Goal: Transaction & Acquisition: Purchase product/service

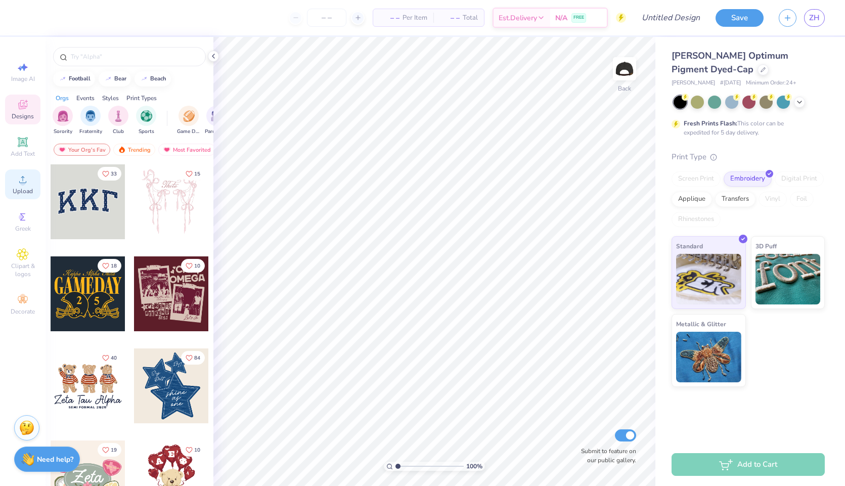
click at [21, 190] on span "Upload" at bounding box center [23, 191] width 20 height 8
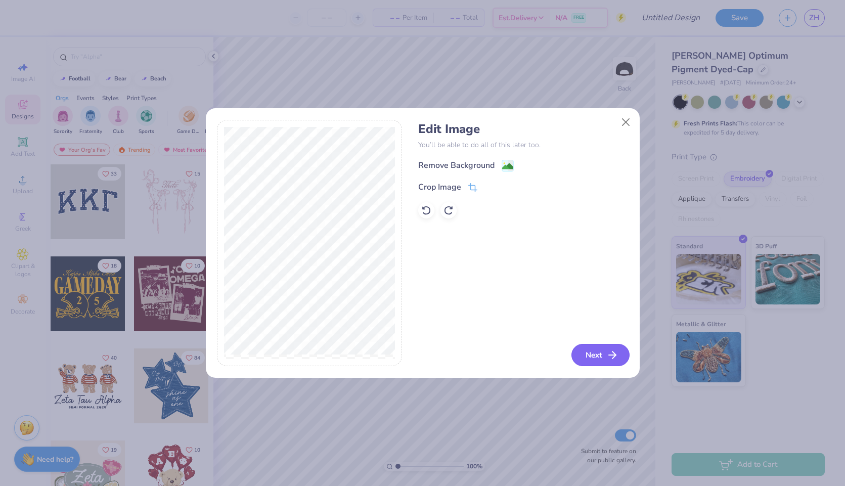
click at [588, 355] on button "Next" at bounding box center [600, 355] width 58 height 22
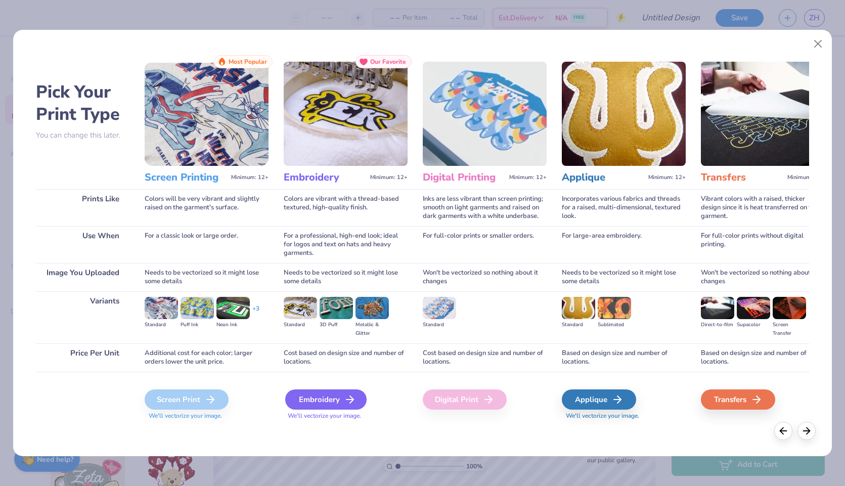
click at [308, 399] on div "Embroidery" at bounding box center [325, 399] width 81 height 20
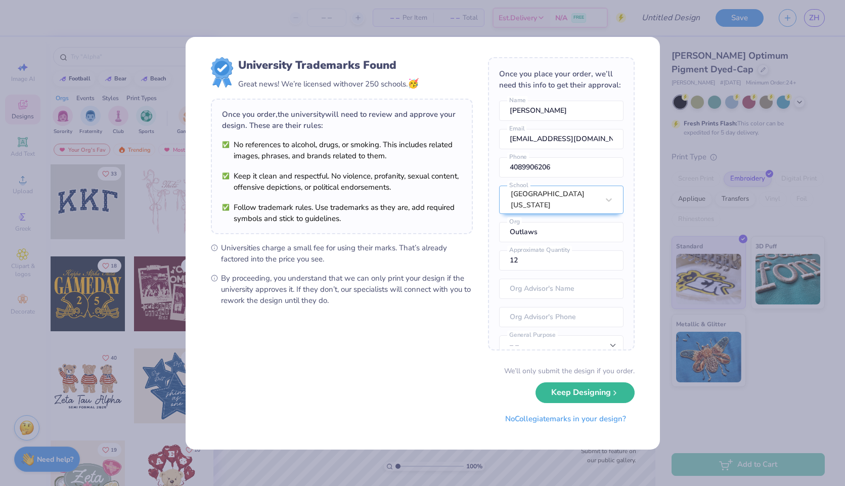
click at [689, 37] on div "University Trademarks Found Great news! We’re licensed with over 250 schools. 🥳…" at bounding box center [422, 243] width 845 height 486
click at [572, 420] on button "No Collegiate marks in your design?" at bounding box center [565, 416] width 138 height 21
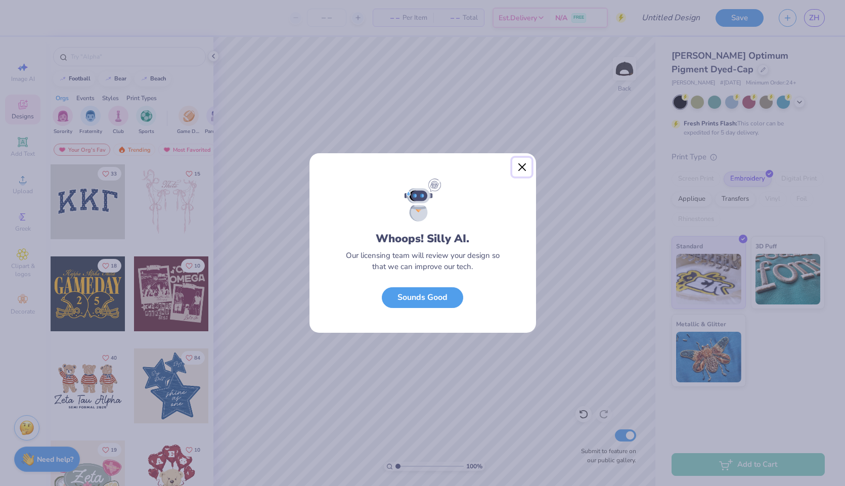
click at [519, 166] on button "Close" at bounding box center [521, 167] width 19 height 19
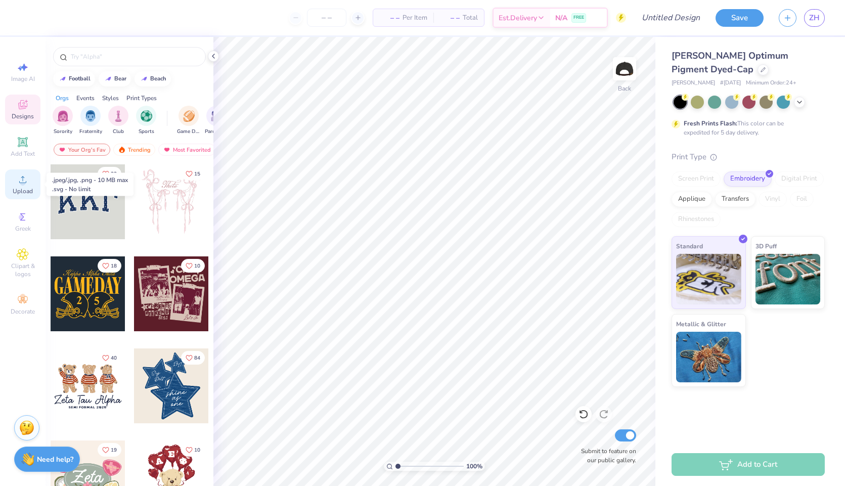
click at [26, 188] on span "Upload" at bounding box center [23, 191] width 20 height 8
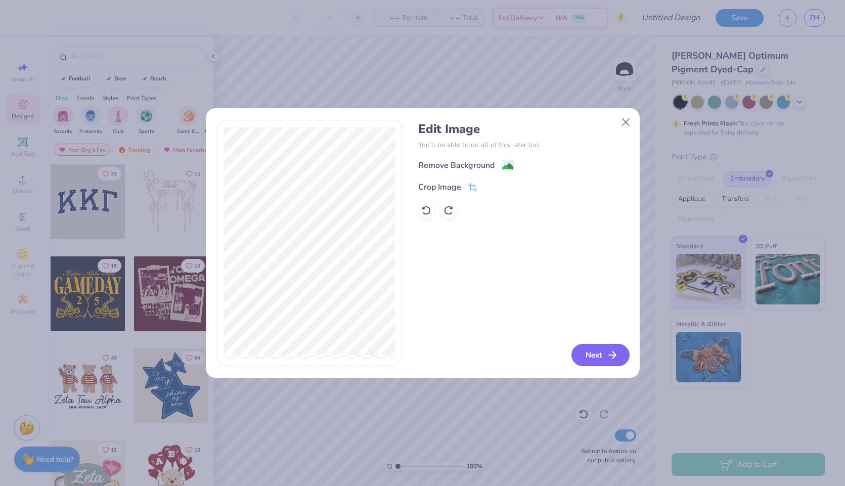
click at [588, 356] on button "Next" at bounding box center [600, 355] width 58 height 22
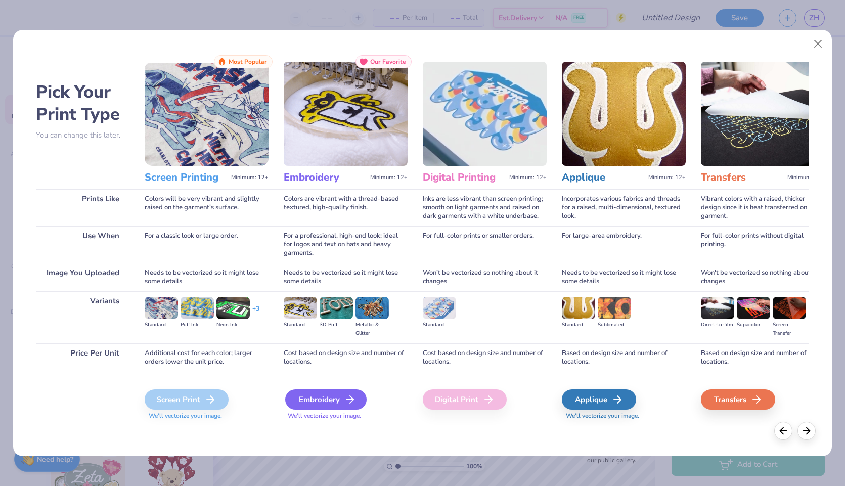
click at [335, 398] on div "Embroidery" at bounding box center [325, 399] width 81 height 20
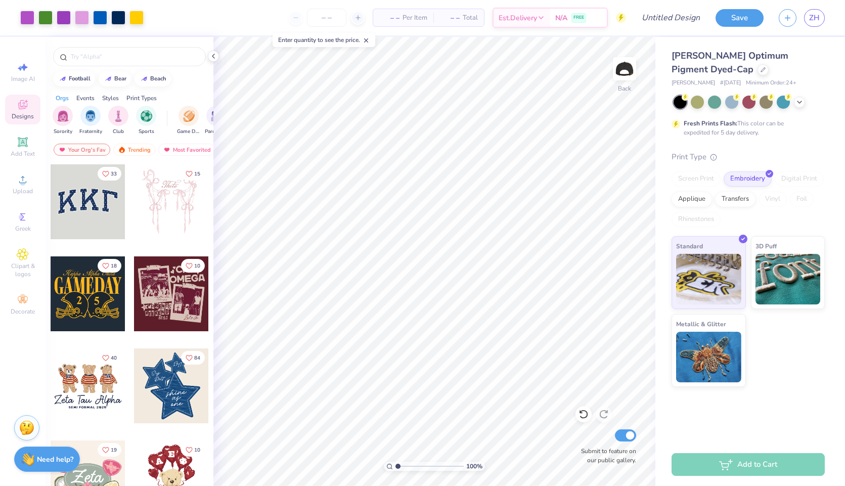
click at [740, 150] on div "Adams Optimum Pigment Dyed-Cap Adams # AD969 Minimum Order: 24 + Fresh Prints F…" at bounding box center [747, 218] width 153 height 338
click at [681, 24] on input "Design Title" at bounding box center [658, 18] width 99 height 20
click at [687, 19] on input "Design Title" at bounding box center [658, 18] width 99 height 20
type input "OUTLaws Dad Cap"
click at [755, 462] on div "Add to Cart" at bounding box center [747, 464] width 153 height 23
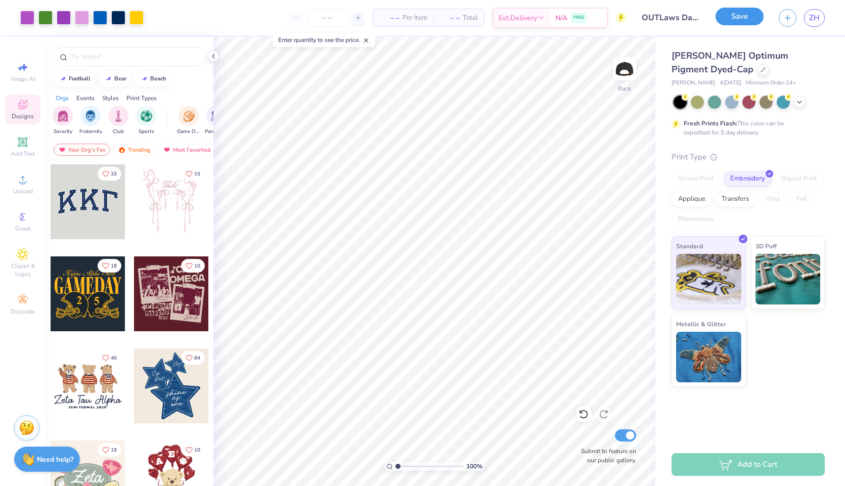
click at [741, 16] on button "Save" at bounding box center [739, 17] width 48 height 18
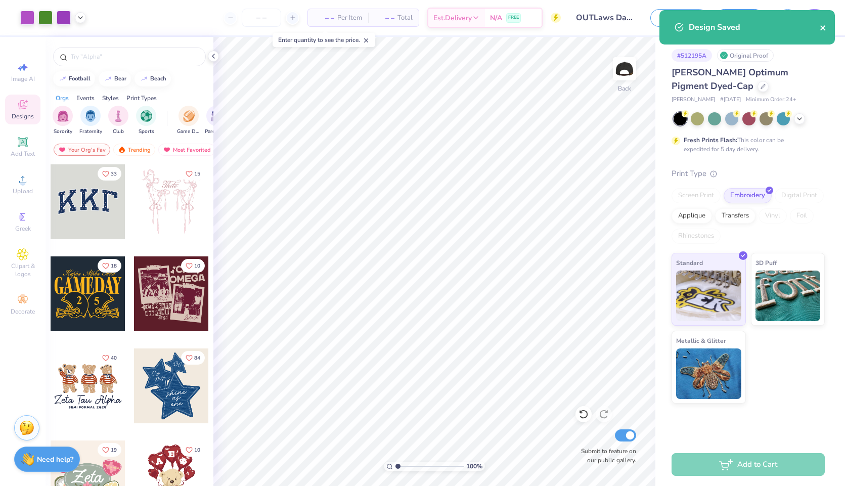
click at [824, 26] on icon "close" at bounding box center [822, 27] width 5 height 5
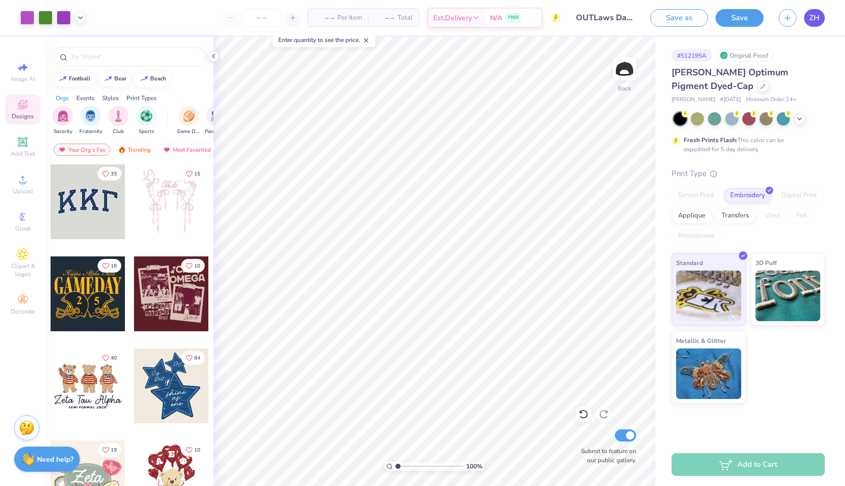
click at [815, 20] on span "ZH" at bounding box center [814, 18] width 11 height 12
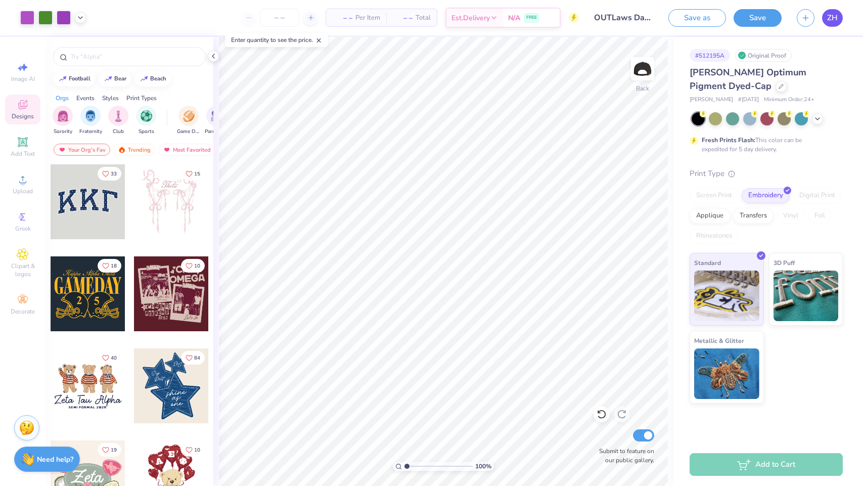
click at [823, 19] on link "ZH" at bounding box center [832, 18] width 21 height 18
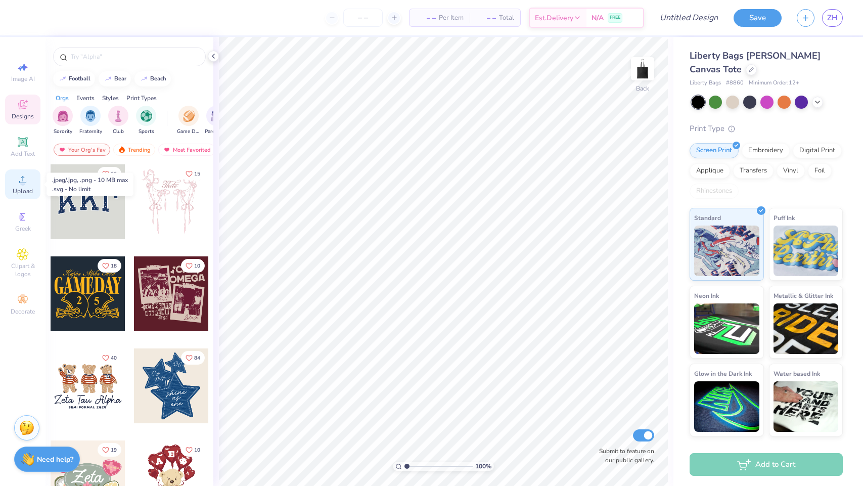
click at [25, 180] on icon at bounding box center [23, 179] width 12 height 12
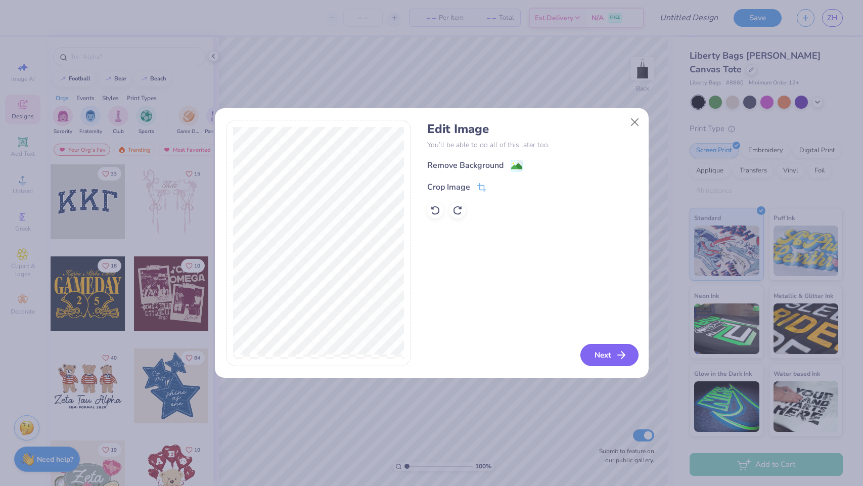
click at [601, 349] on button "Next" at bounding box center [609, 355] width 58 height 22
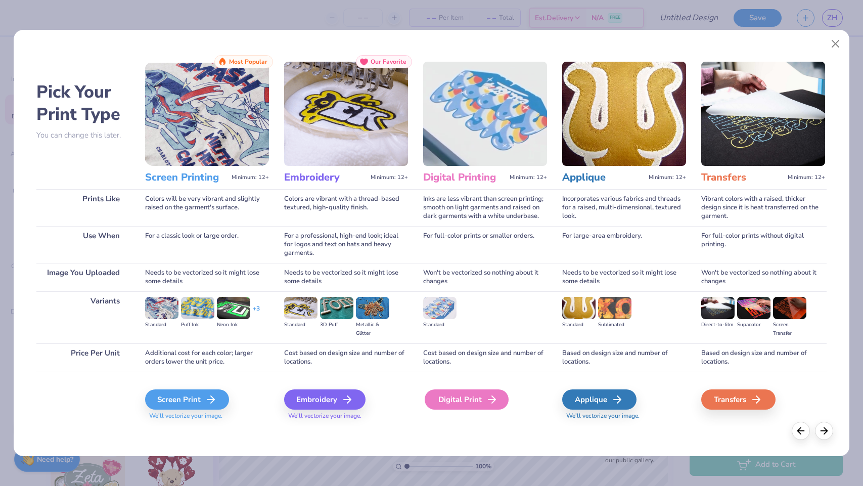
click at [480, 395] on div "Digital Print" at bounding box center [467, 399] width 84 height 20
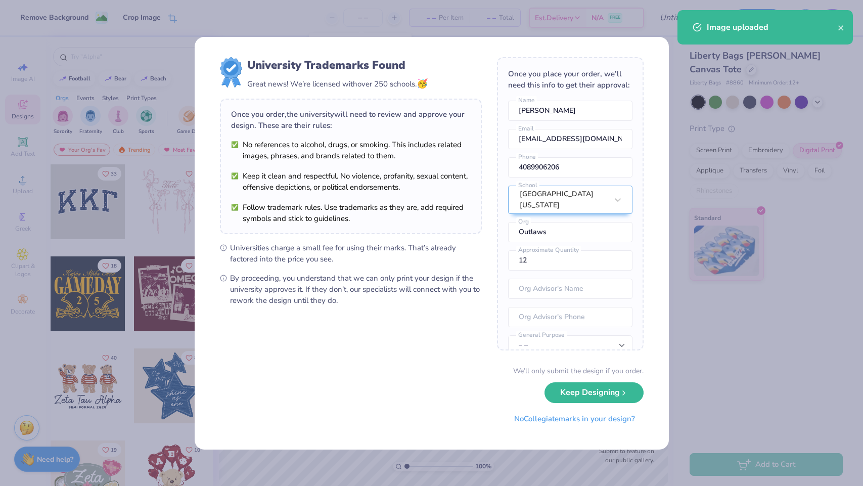
scroll to position [37, 0]
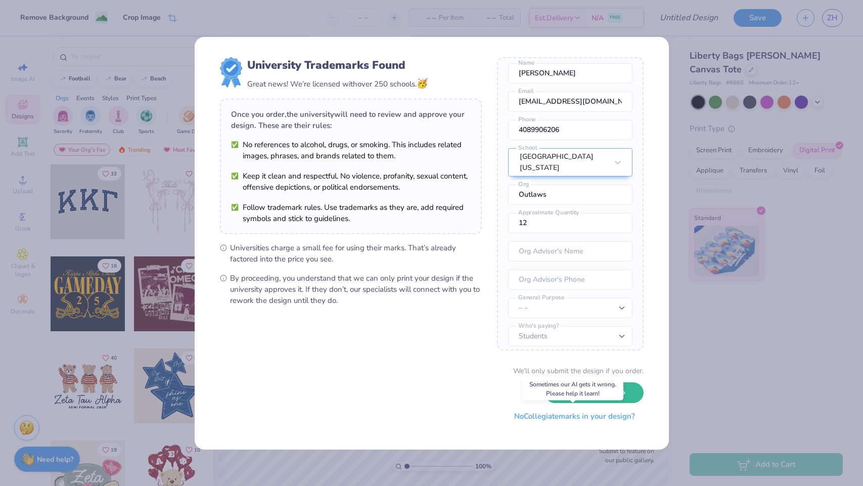
click at [598, 416] on button "No Collegiate marks in your design?" at bounding box center [575, 416] width 138 height 21
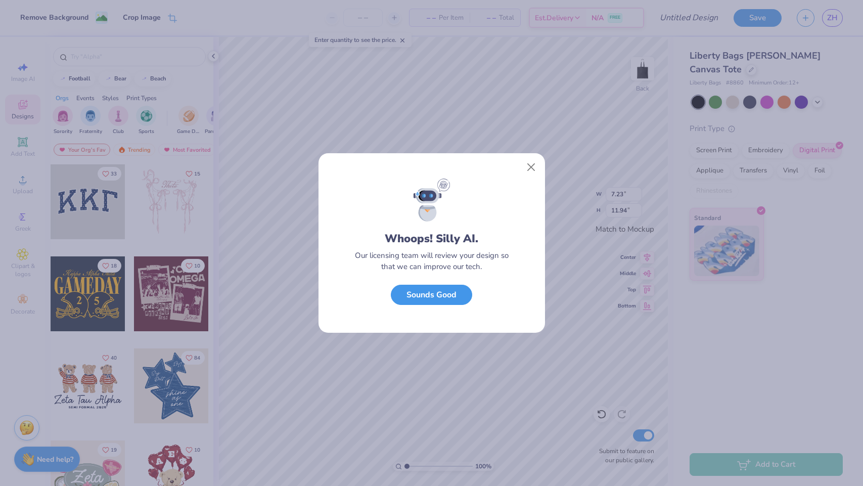
click at [429, 298] on button "Sounds Good" at bounding box center [431, 295] width 81 height 21
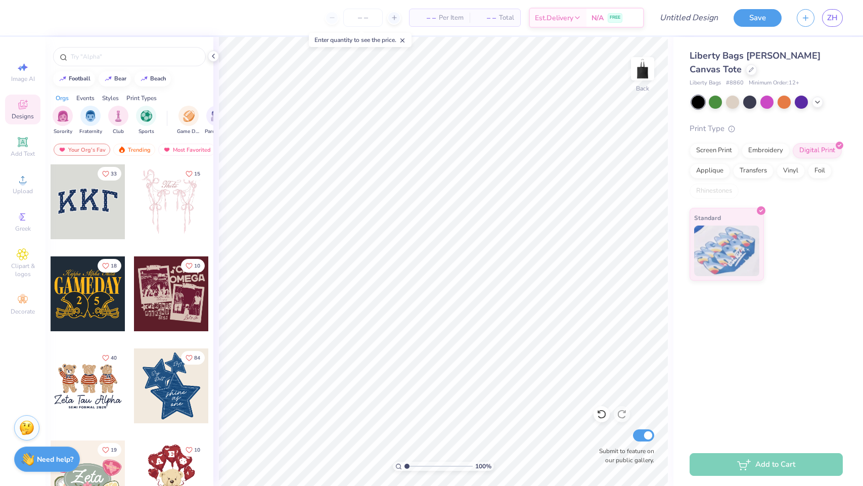
click at [803, 464] on div "Add to Cart" at bounding box center [766, 464] width 153 height 23
click at [704, 15] on input "Design Title" at bounding box center [676, 18] width 99 height 20
type input "L"
type input "Window Stained Glass Lesbian Tote"
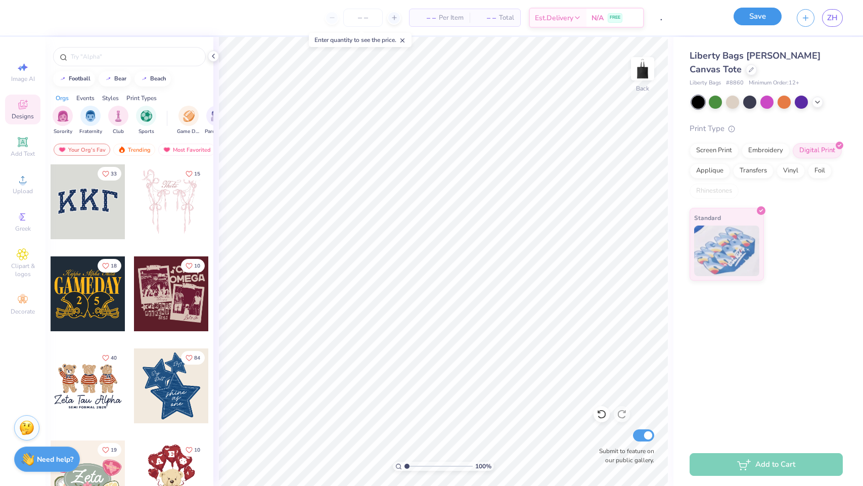
click at [764, 23] on button "Save" at bounding box center [758, 17] width 48 height 18
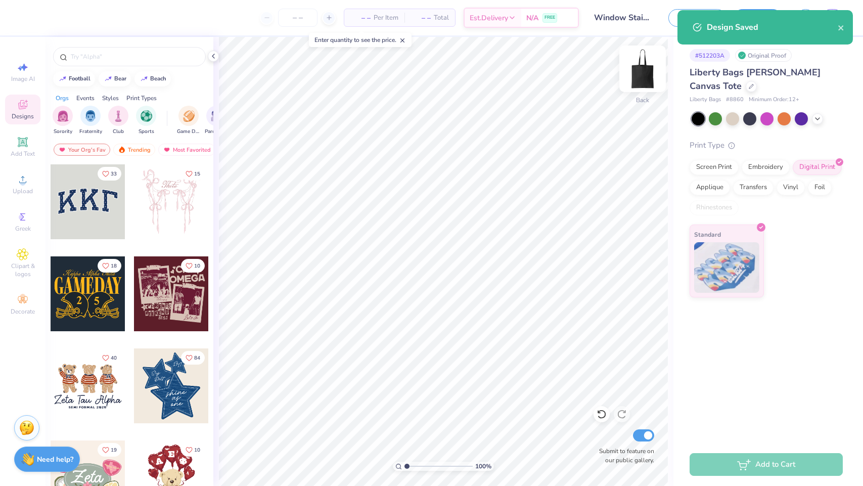
click at [634, 75] on img at bounding box center [642, 69] width 40 height 40
click at [28, 181] on icon at bounding box center [23, 179] width 12 height 12
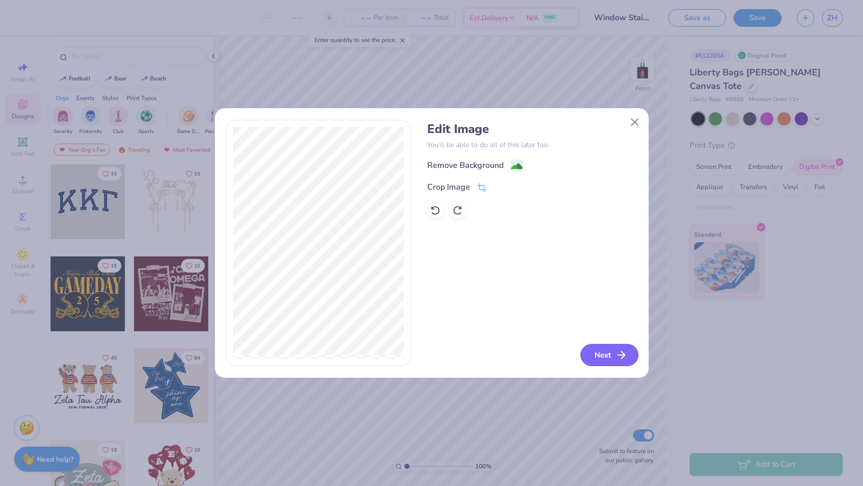
click at [589, 350] on button "Next" at bounding box center [609, 355] width 58 height 22
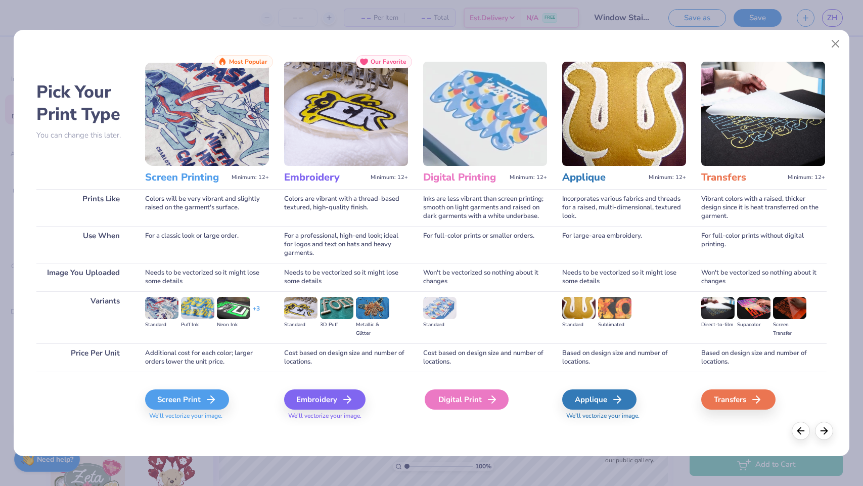
click at [467, 396] on div "Digital Print" at bounding box center [467, 399] width 84 height 20
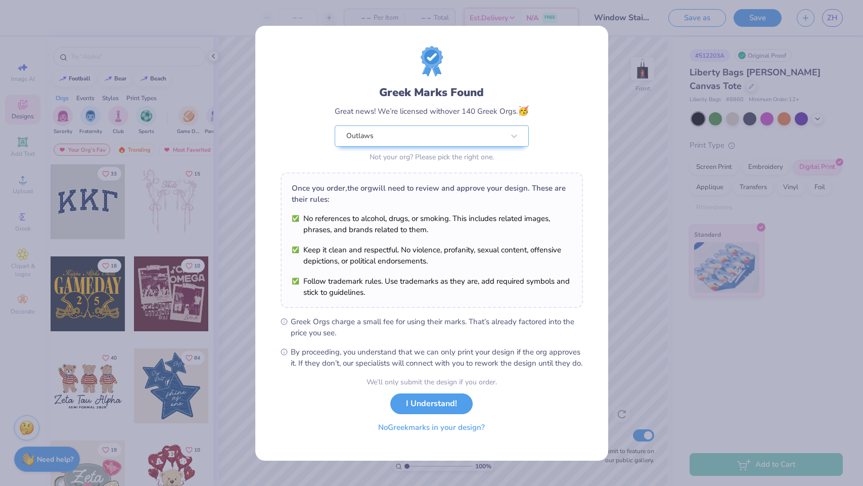
click at [440, 436] on button "No Greek marks in your design?" at bounding box center [432, 427] width 124 height 21
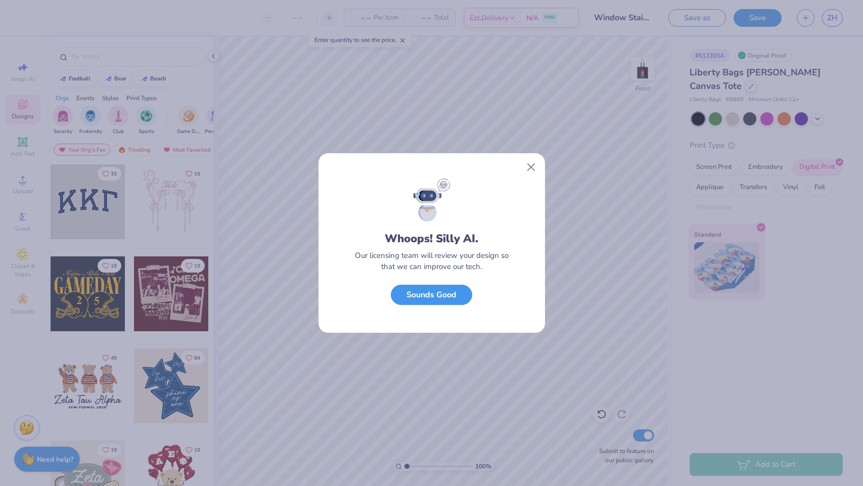
click at [436, 294] on button "Sounds Good" at bounding box center [431, 295] width 81 height 21
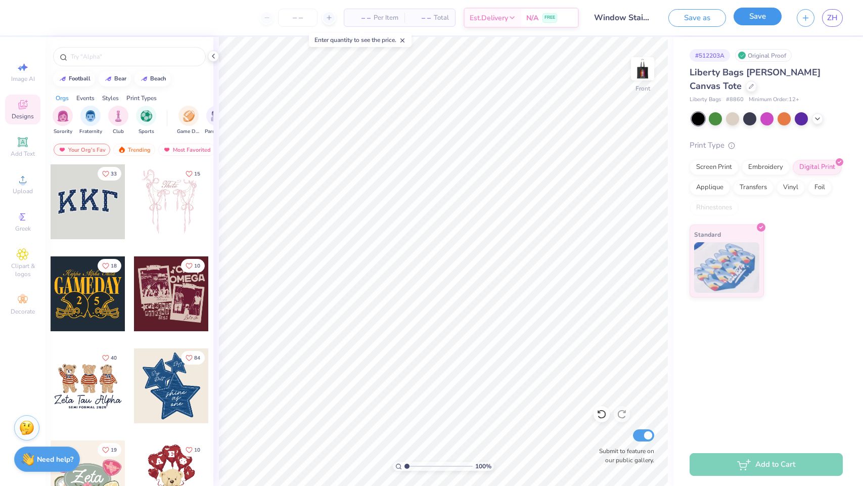
click at [766, 13] on button "Save" at bounding box center [758, 17] width 48 height 18
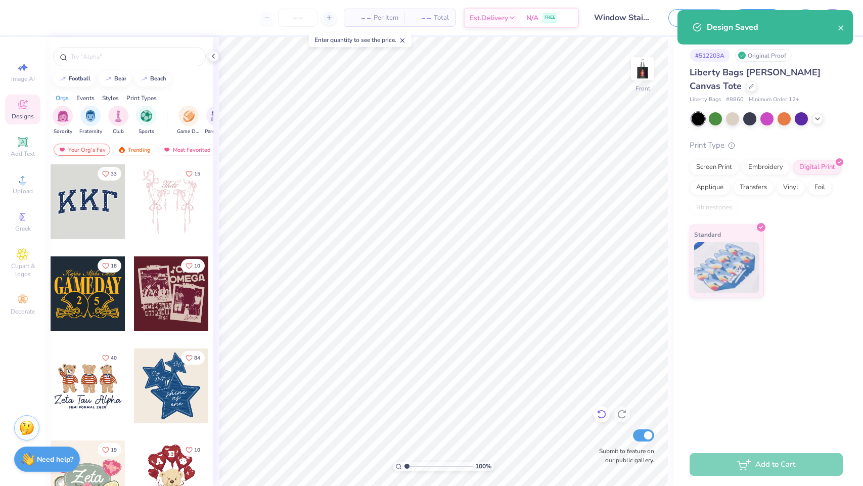
click at [599, 416] on icon at bounding box center [602, 414] width 10 height 10
click at [598, 413] on icon at bounding box center [599, 412] width 2 height 2
click at [620, 411] on icon at bounding box center [622, 414] width 10 height 10
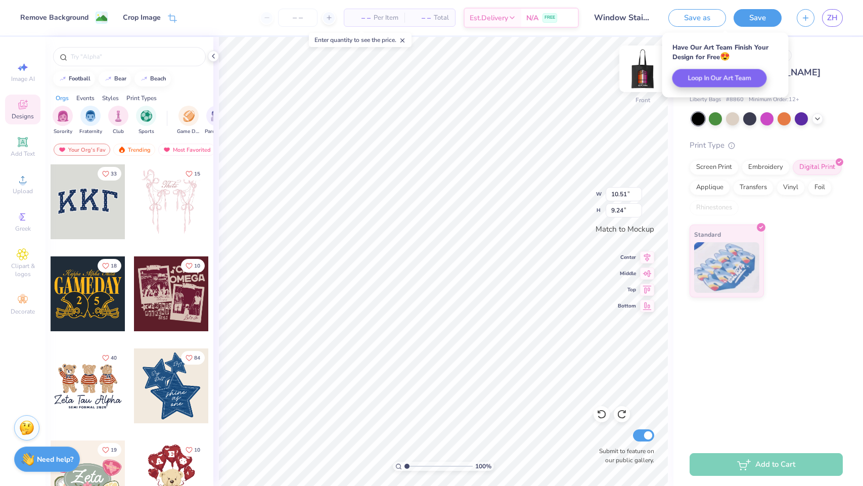
click at [641, 66] on img at bounding box center [642, 69] width 40 height 40
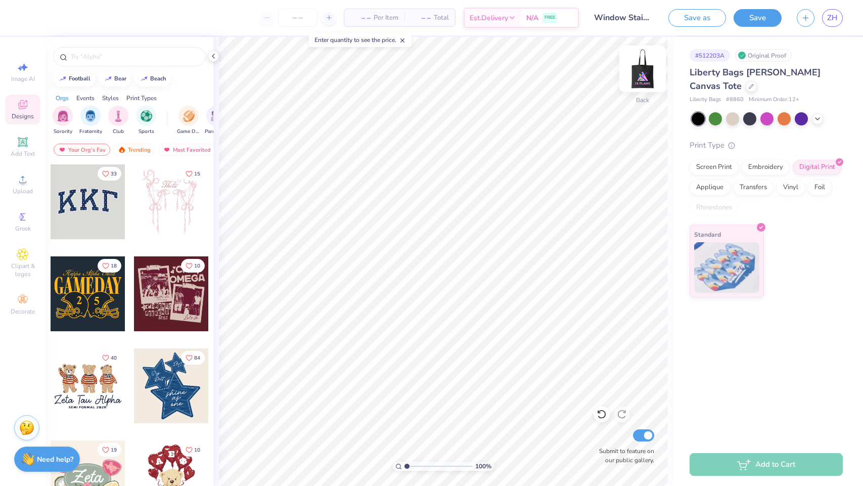
click at [641, 75] on img at bounding box center [642, 69] width 40 height 40
click at [641, 75] on img at bounding box center [642, 69] width 20 height 20
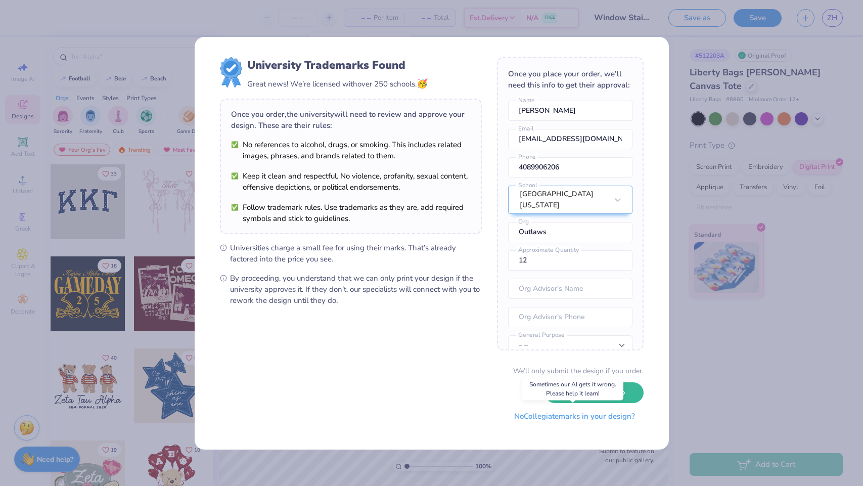
click at [574, 420] on button "No Collegiate marks in your design?" at bounding box center [575, 416] width 138 height 21
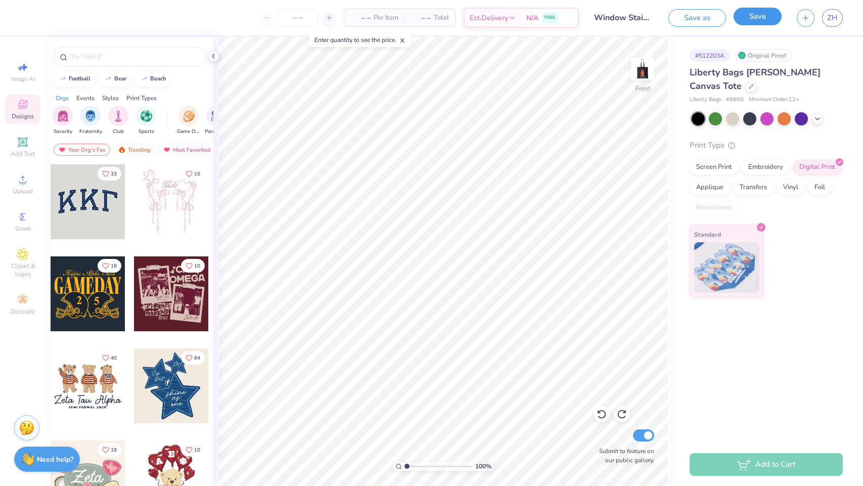
click at [762, 17] on button "Save" at bounding box center [758, 17] width 48 height 18
click at [402, 16] on span "– –" at bounding box center [400, 18] width 20 height 11
click at [401, 16] on span "– –" at bounding box center [400, 18] width 20 height 11
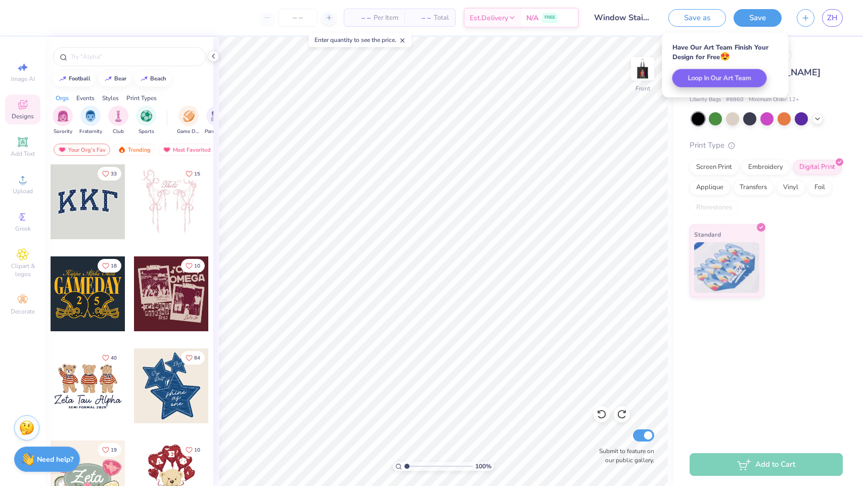
click at [422, 16] on span "– –" at bounding box center [420, 18] width 20 height 11
click at [313, 13] on input "number" at bounding box center [297, 18] width 39 height 18
click at [326, 15] on icon at bounding box center [329, 17] width 7 height 7
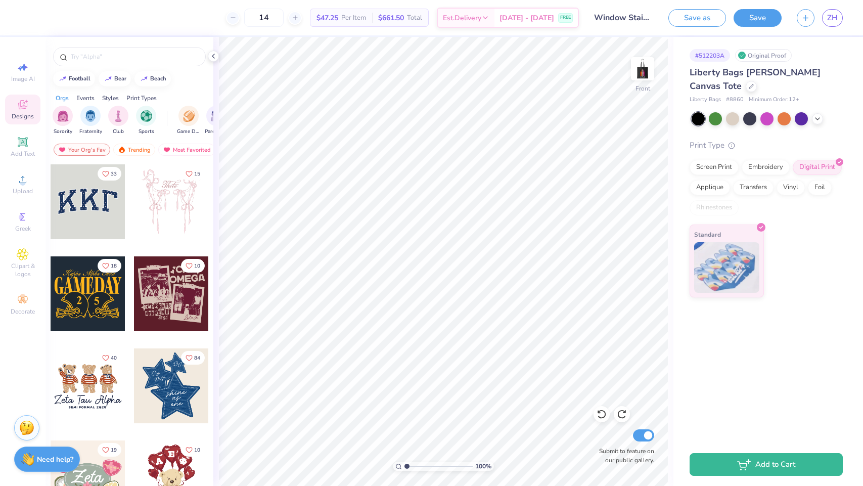
click at [258, 17] on div "14" at bounding box center [264, 18] width 76 height 18
click at [237, 17] on icon at bounding box center [233, 17] width 7 height 7
click at [299, 15] on icon at bounding box center [295, 17] width 7 height 7
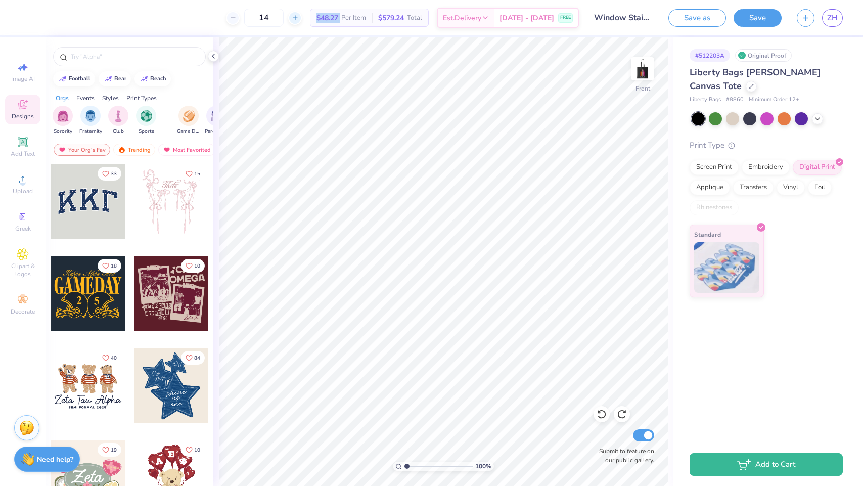
click at [299, 15] on icon at bounding box center [295, 17] width 7 height 7
click at [302, 17] on div "16" at bounding box center [264, 18] width 76 height 18
click at [311, 17] on input "16" at bounding box center [297, 18] width 39 height 18
click at [299, 17] on icon at bounding box center [295, 17] width 7 height 7
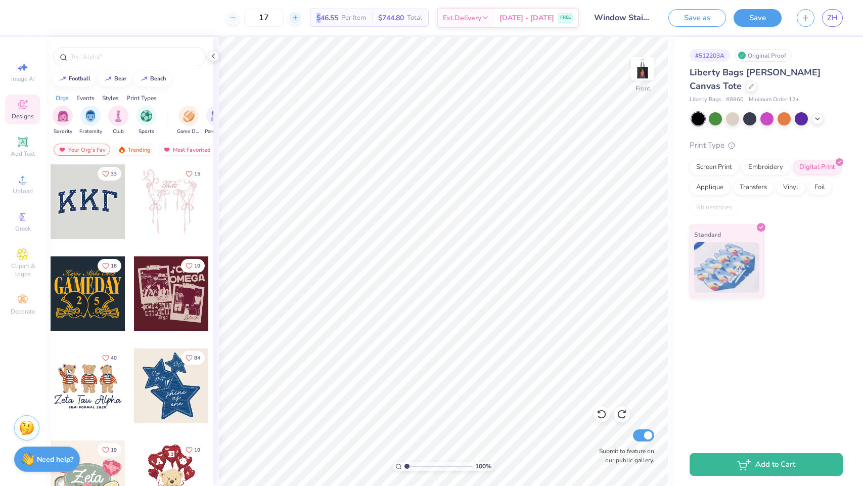
click at [299, 17] on icon at bounding box center [295, 17] width 7 height 7
click at [302, 17] on div "18" at bounding box center [264, 18] width 76 height 18
click at [311, 17] on div "18" at bounding box center [298, 18] width 76 height 18
click at [299, 17] on icon at bounding box center [295, 17] width 7 height 7
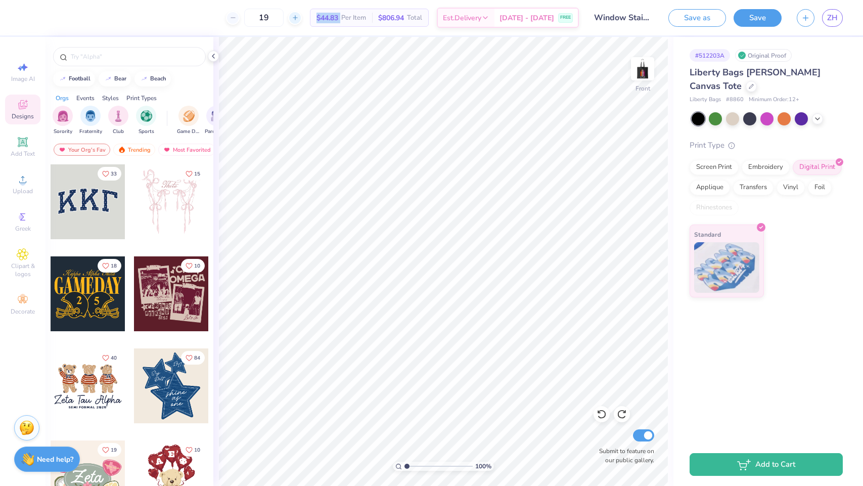
type input "20"
click at [642, 76] on img at bounding box center [642, 69] width 40 height 40
click at [827, 26] on div "ZH" at bounding box center [832, 18] width 21 height 18
click at [831, 19] on span "ZH" at bounding box center [832, 18] width 11 height 12
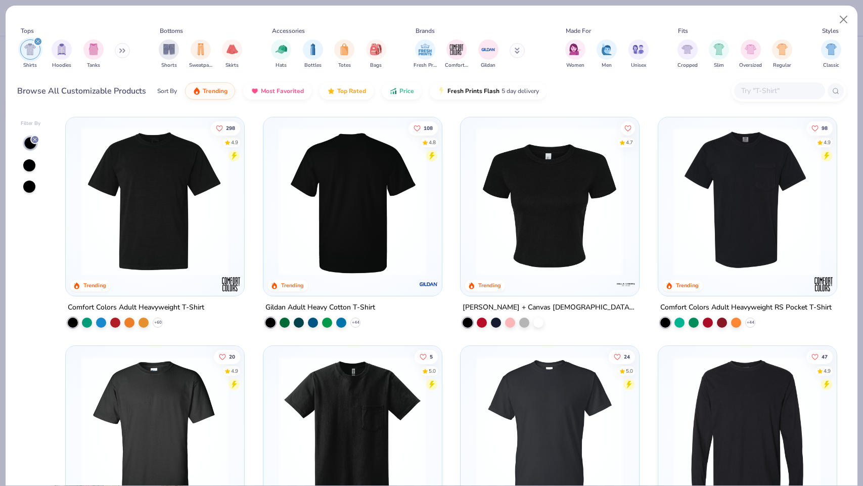
click at [141, 239] on img at bounding box center [155, 201] width 158 height 148
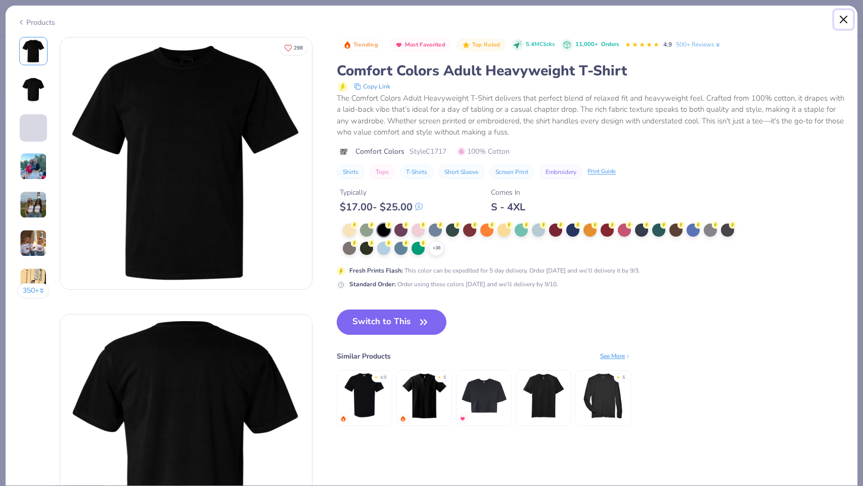
click at [846, 19] on button "Close" at bounding box center [843, 19] width 19 height 19
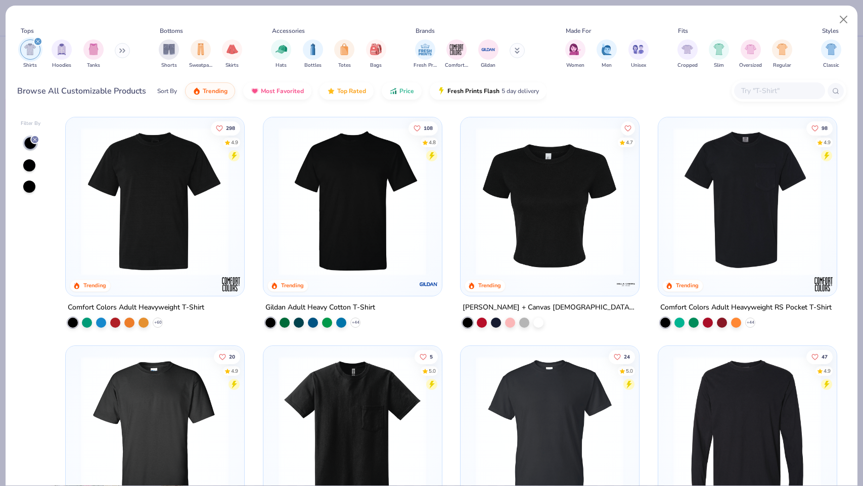
click at [376, 187] on img at bounding box center [352, 201] width 158 height 148
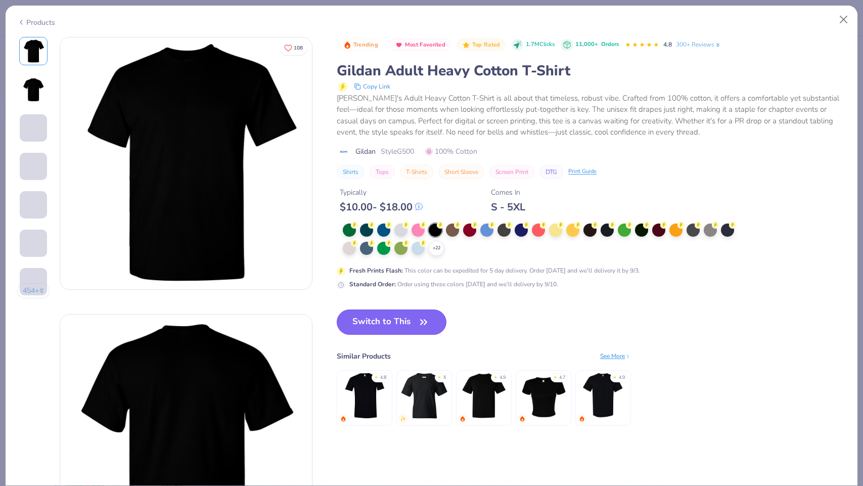
click at [382, 327] on button "Switch to This" at bounding box center [392, 321] width 110 height 25
